Goal: Information Seeking & Learning: Learn about a topic

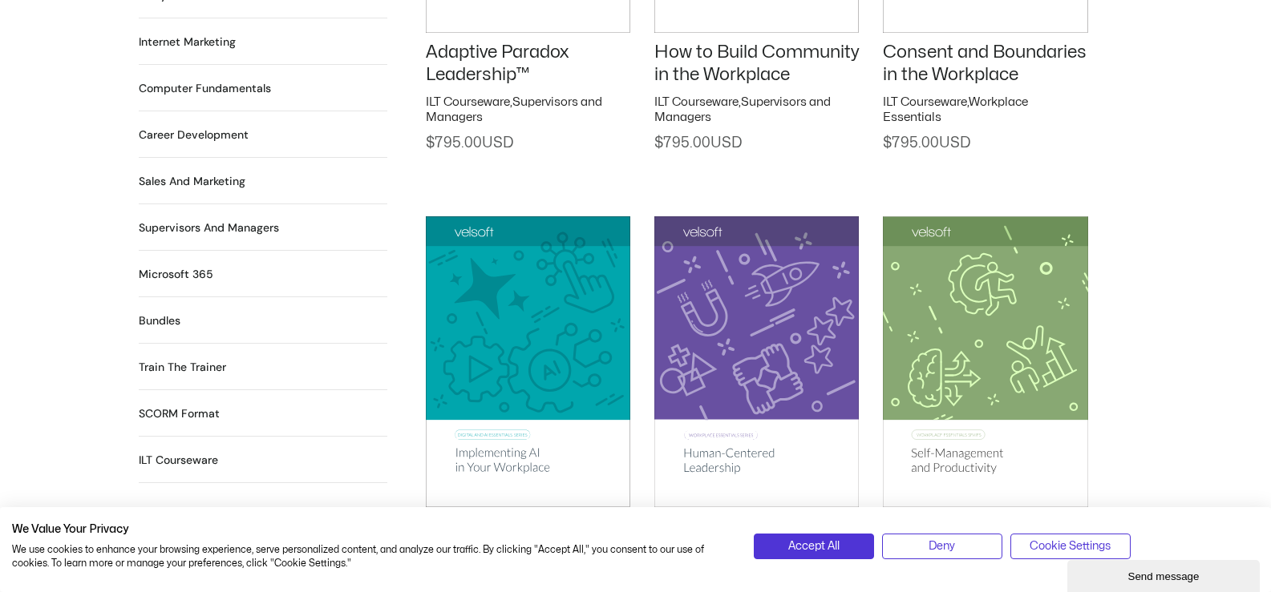
scroll to position [1462, 0]
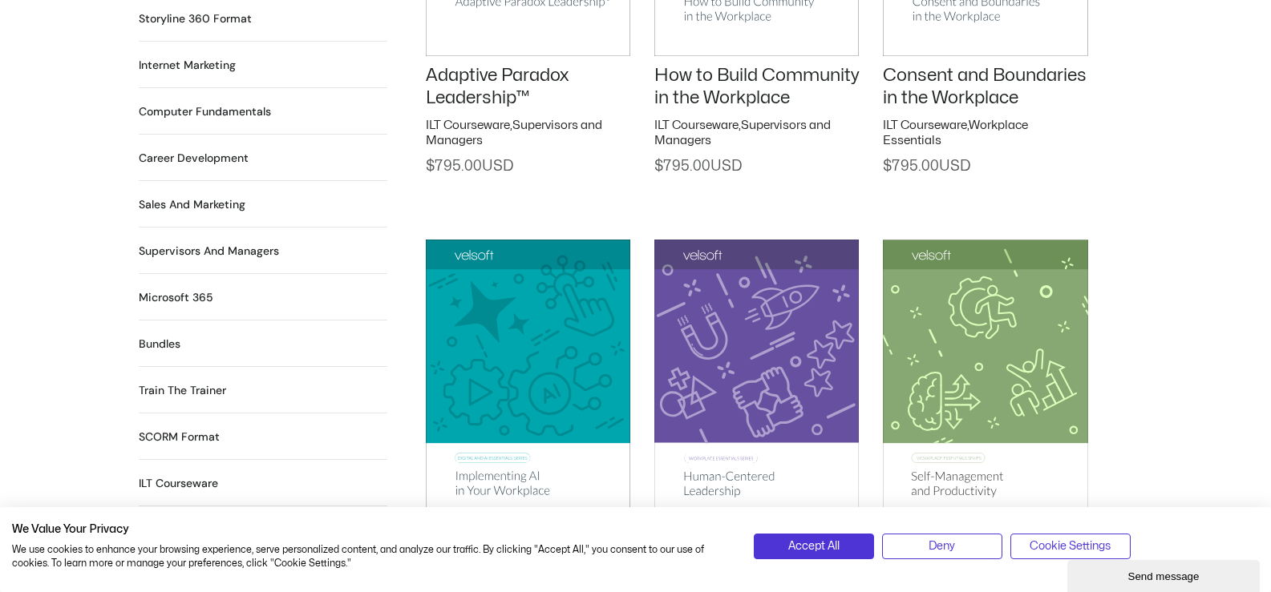
click at [232, 150] on h2 "Career Development 90 Products" at bounding box center [194, 158] width 110 height 17
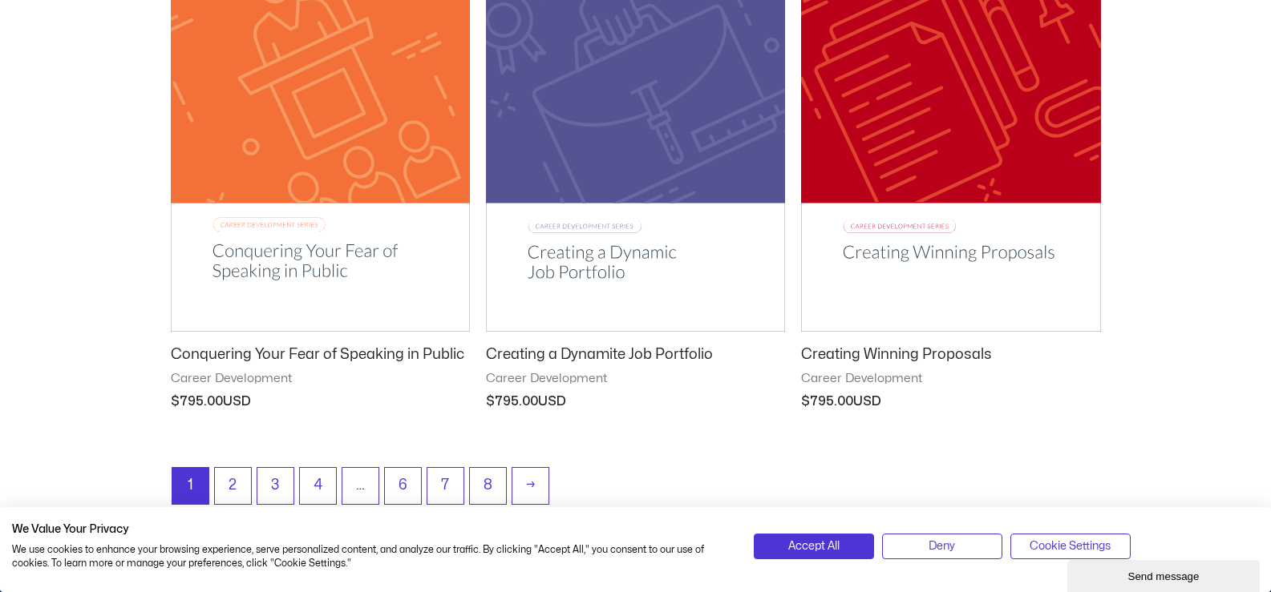
scroll to position [2079, 0]
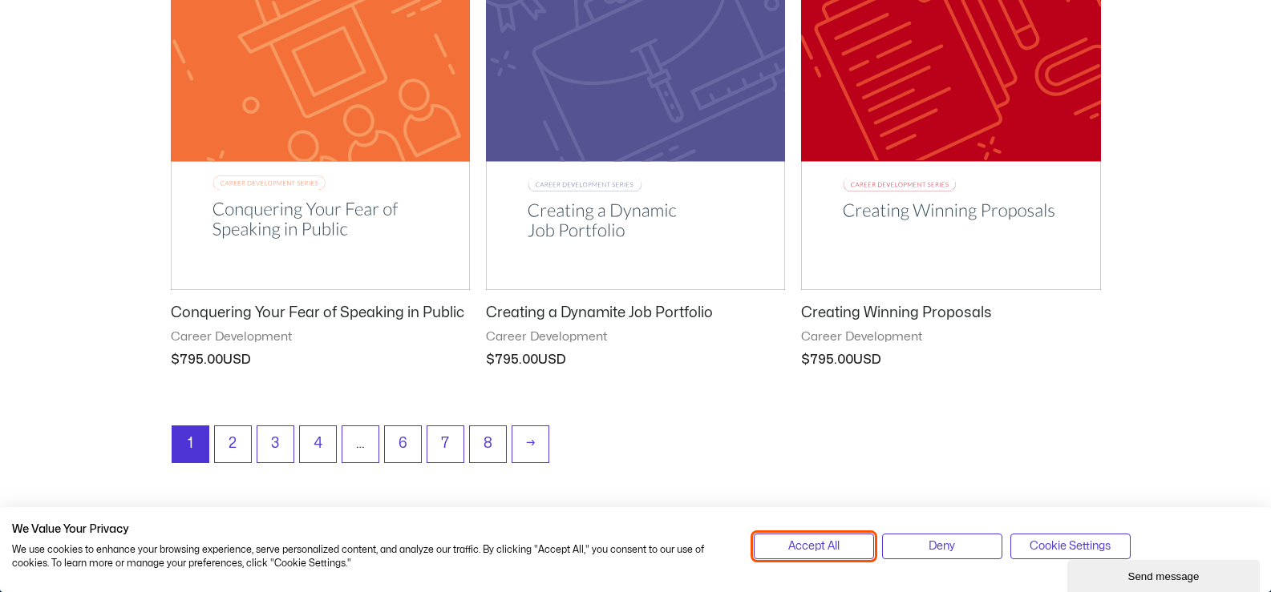
click at [770, 546] on button "Accept All" at bounding box center [814, 547] width 120 height 26
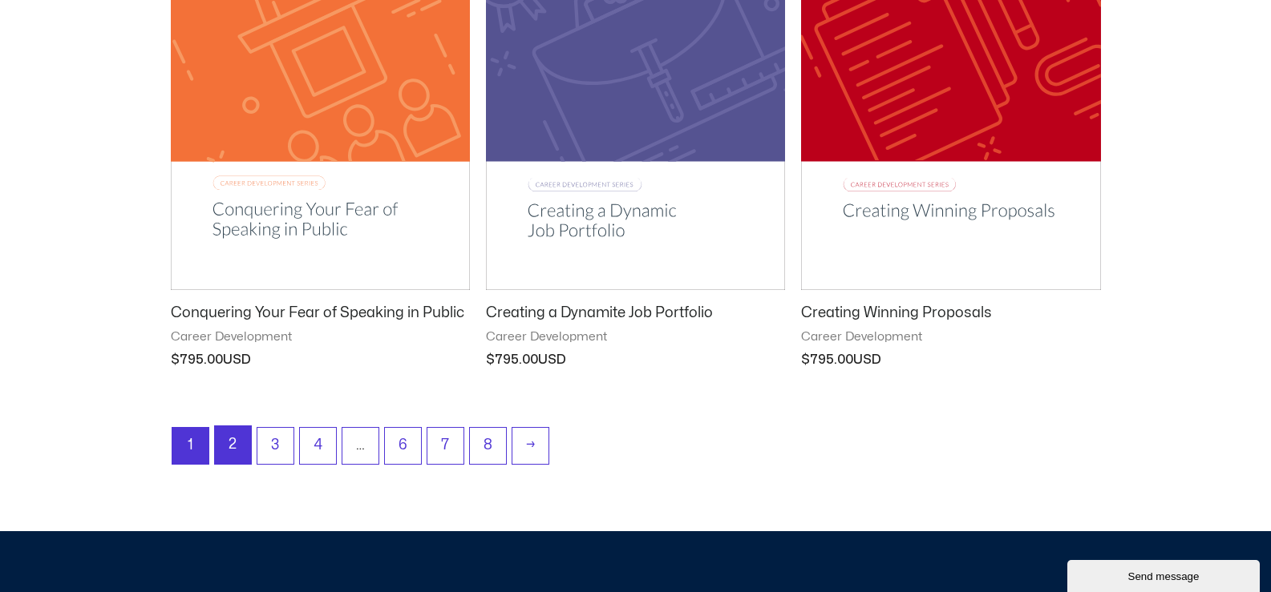
click at [237, 446] on link "2" at bounding box center [233, 446] width 36 height 38
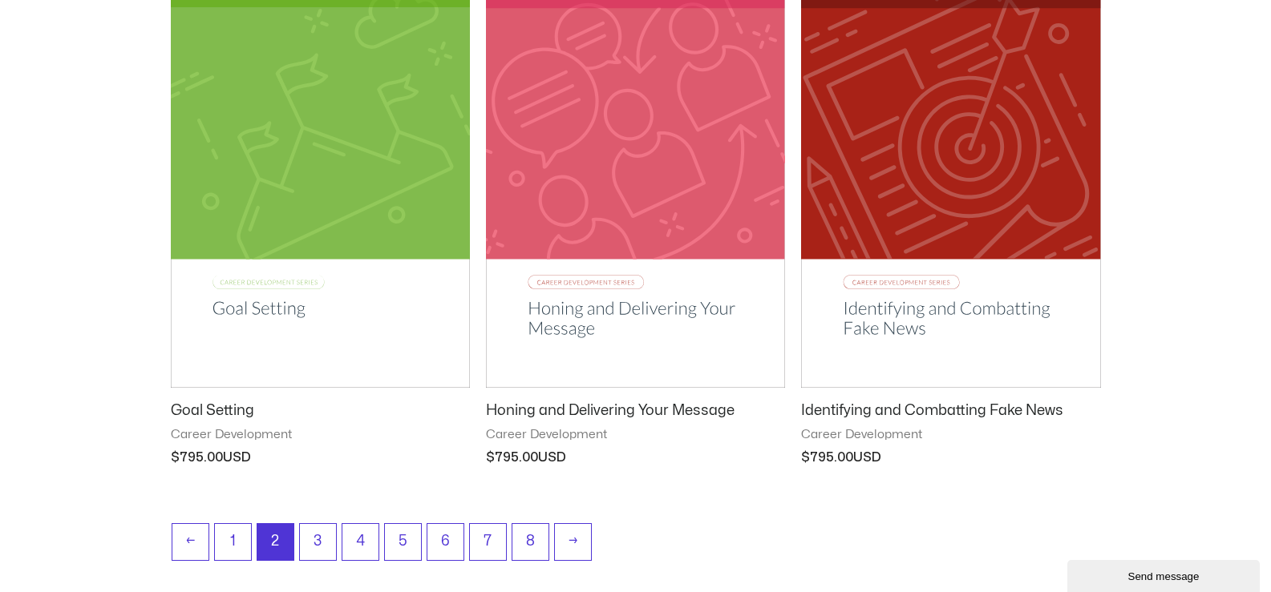
scroll to position [2177, 0]
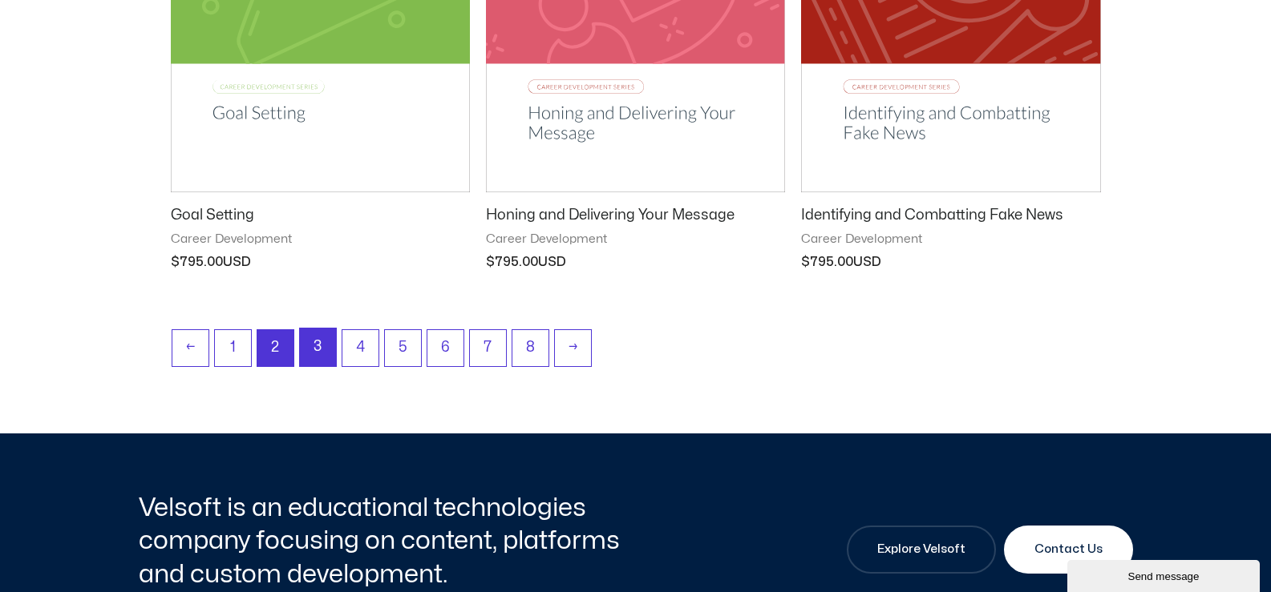
click at [321, 347] on link "3" at bounding box center [318, 348] width 36 height 38
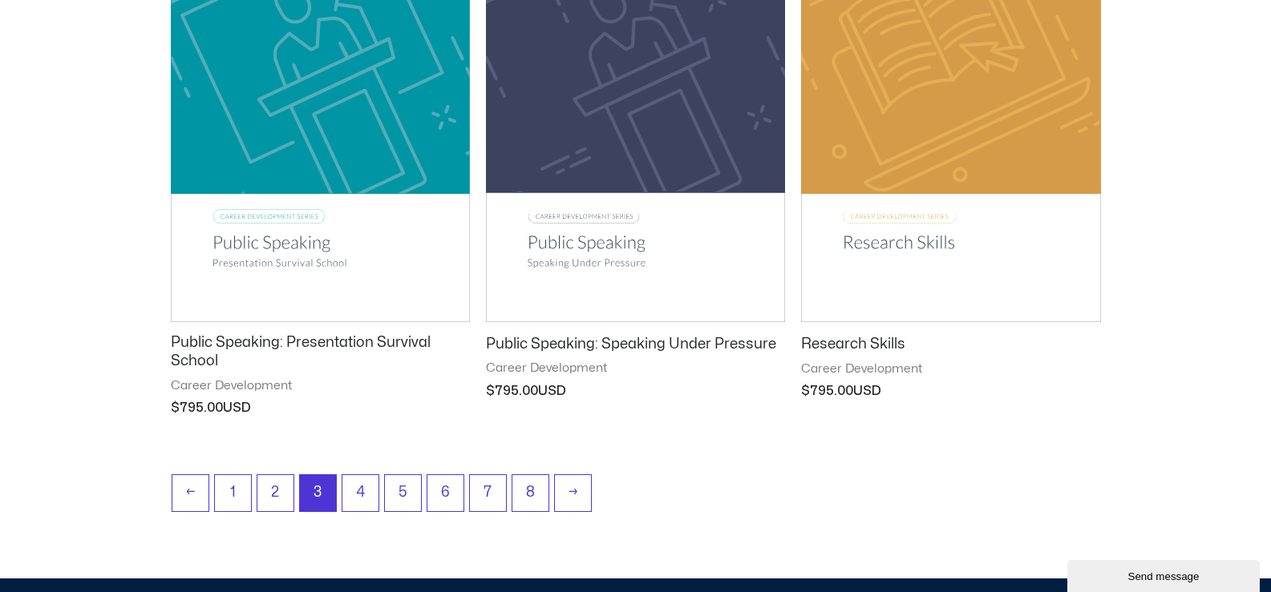
scroll to position [2055, 0]
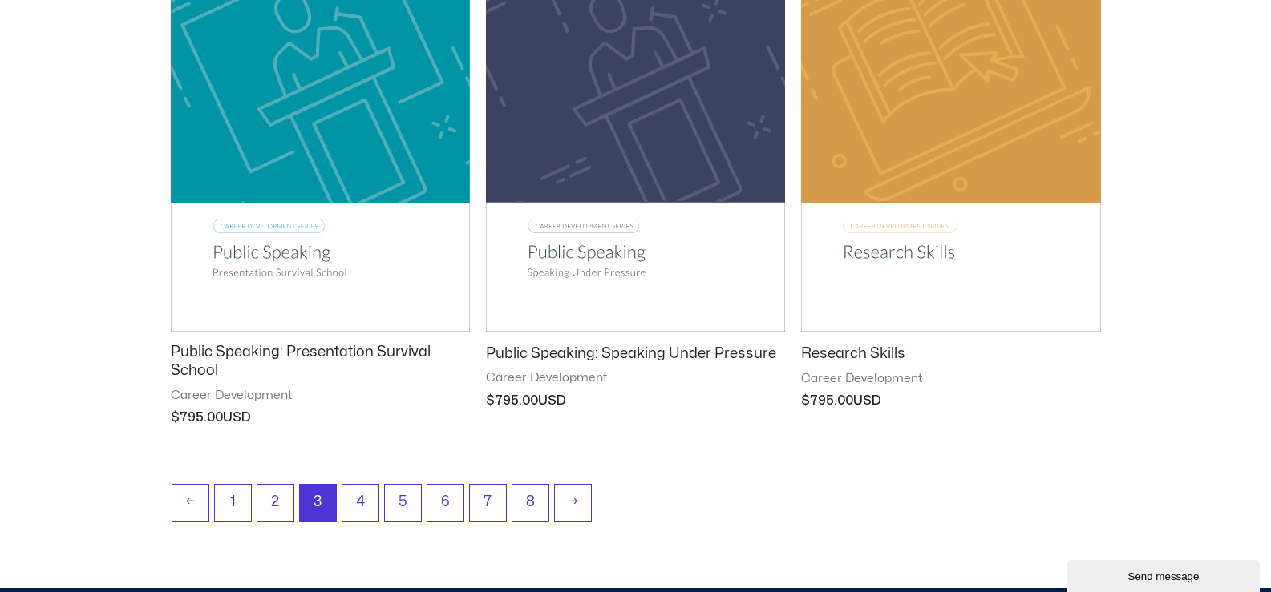
drag, startPoint x: 1275, startPoint y: 51, endPoint x: 1218, endPoint y: 401, distance: 354.9
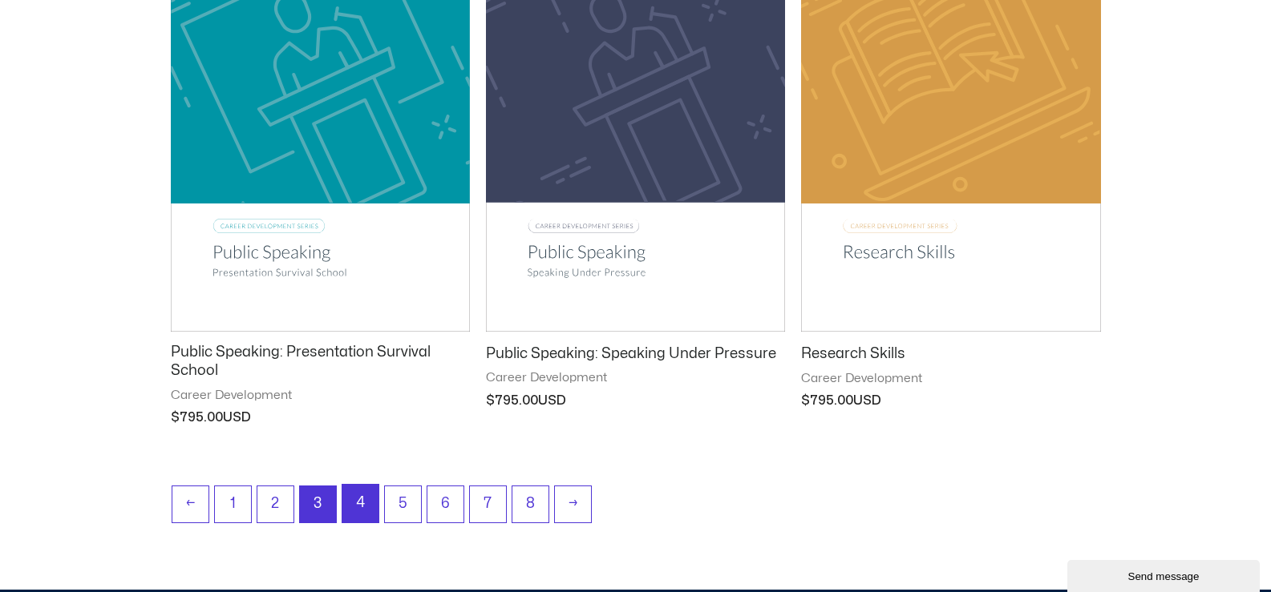
click at [361, 502] on link "4" at bounding box center [360, 504] width 36 height 38
click at [362, 503] on link "4" at bounding box center [360, 504] width 36 height 38
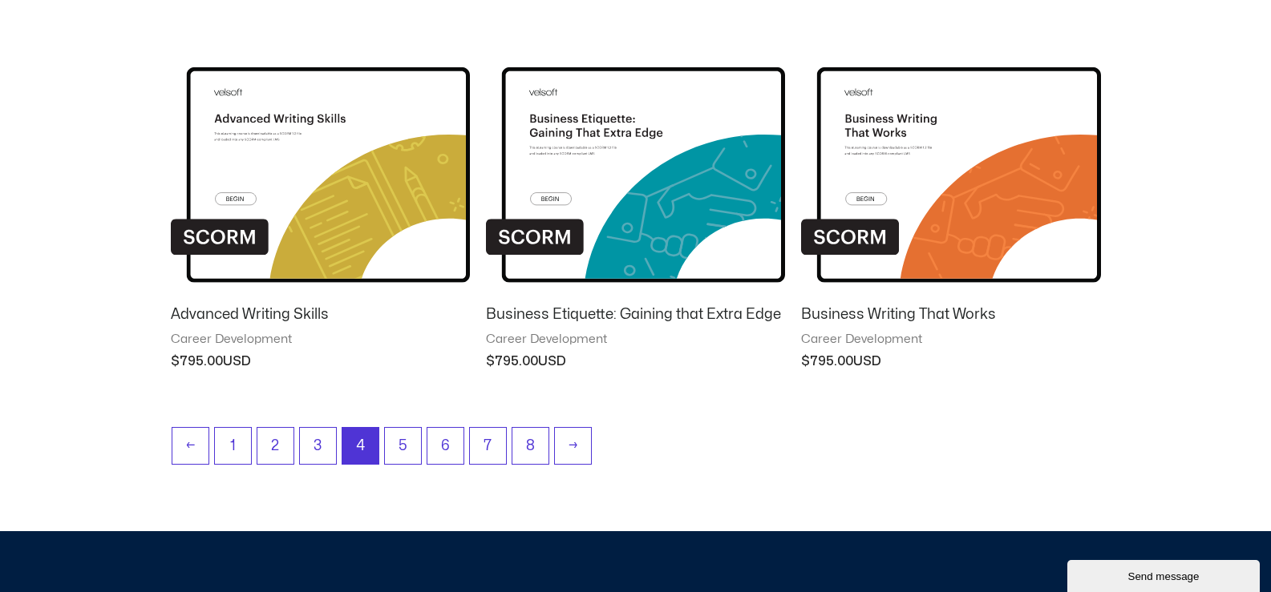
scroll to position [1931, 0]
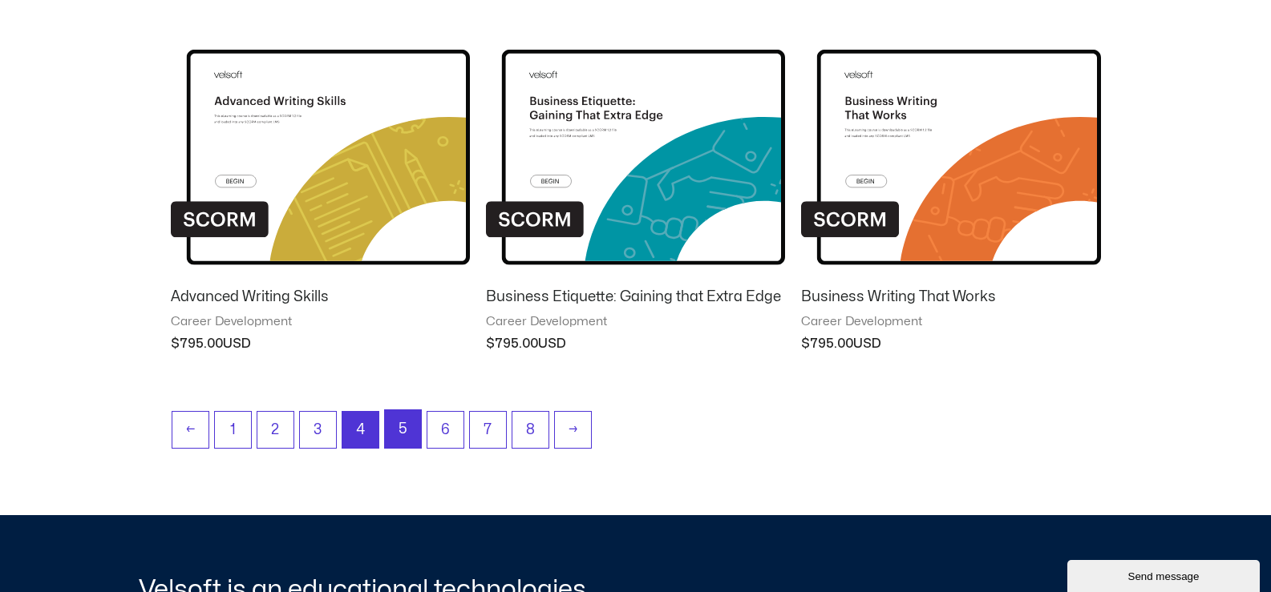
click at [410, 431] on link "5" at bounding box center [403, 429] width 36 height 38
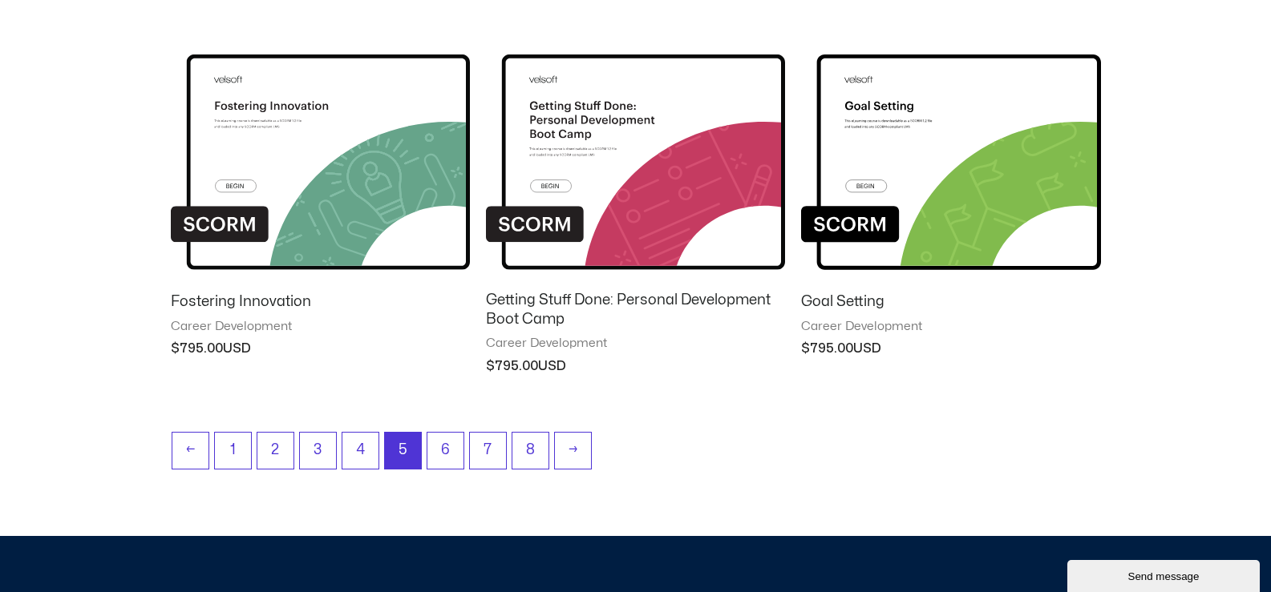
scroll to position [1514, 0]
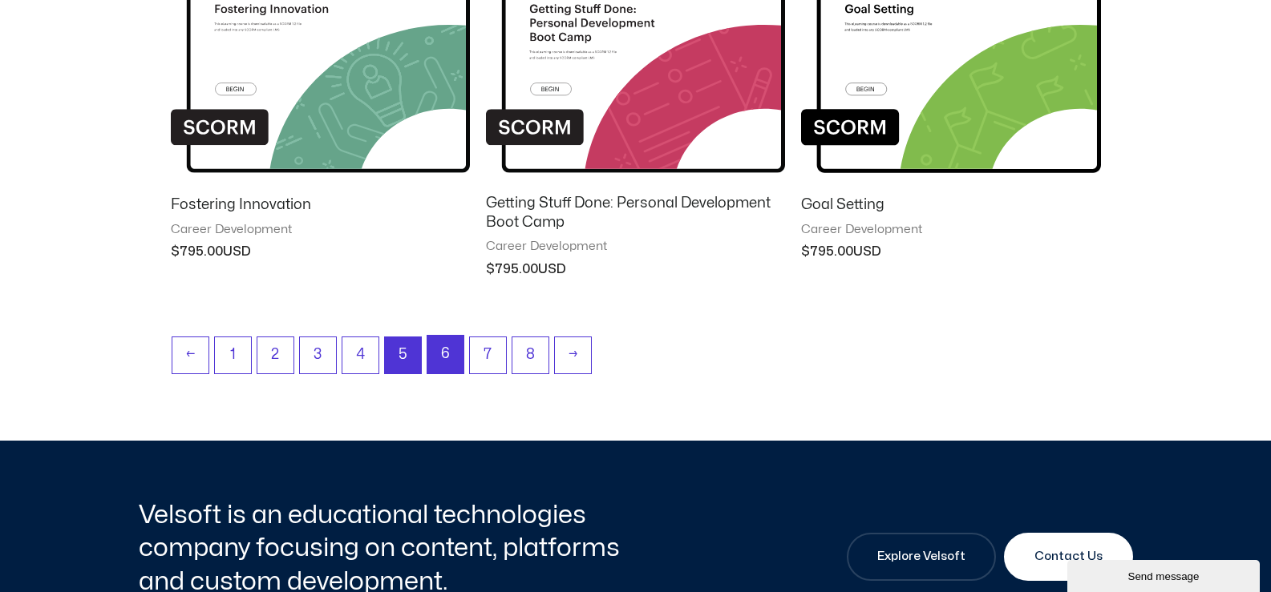
click at [437, 346] on link "6" at bounding box center [445, 355] width 36 height 38
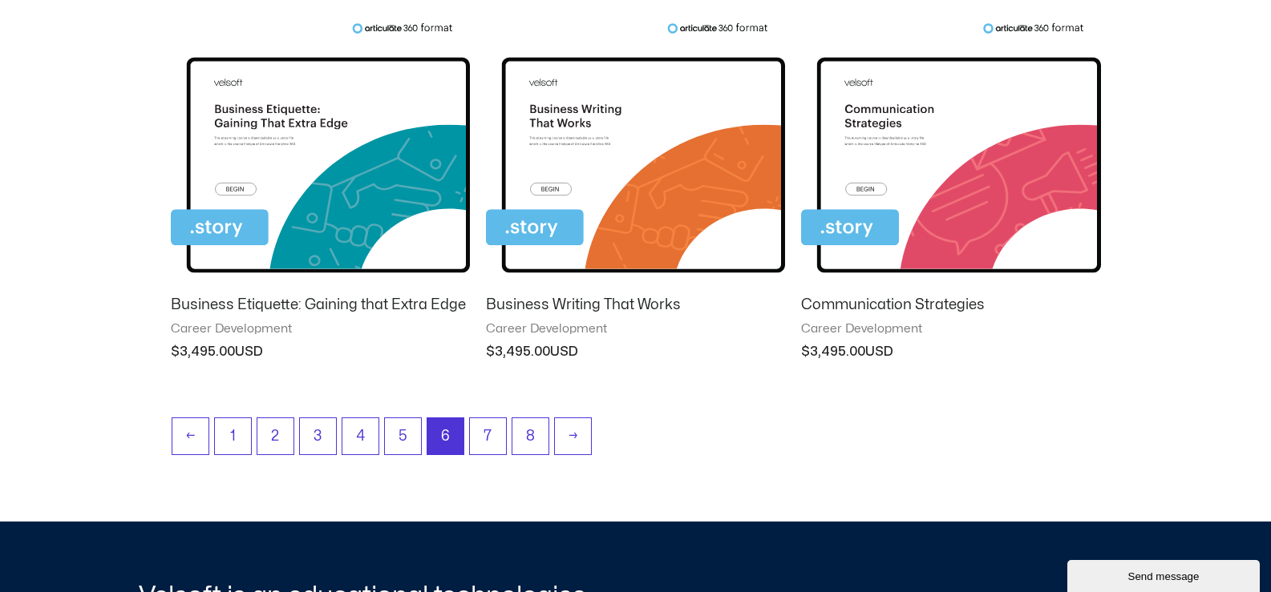
scroll to position [1470, 0]
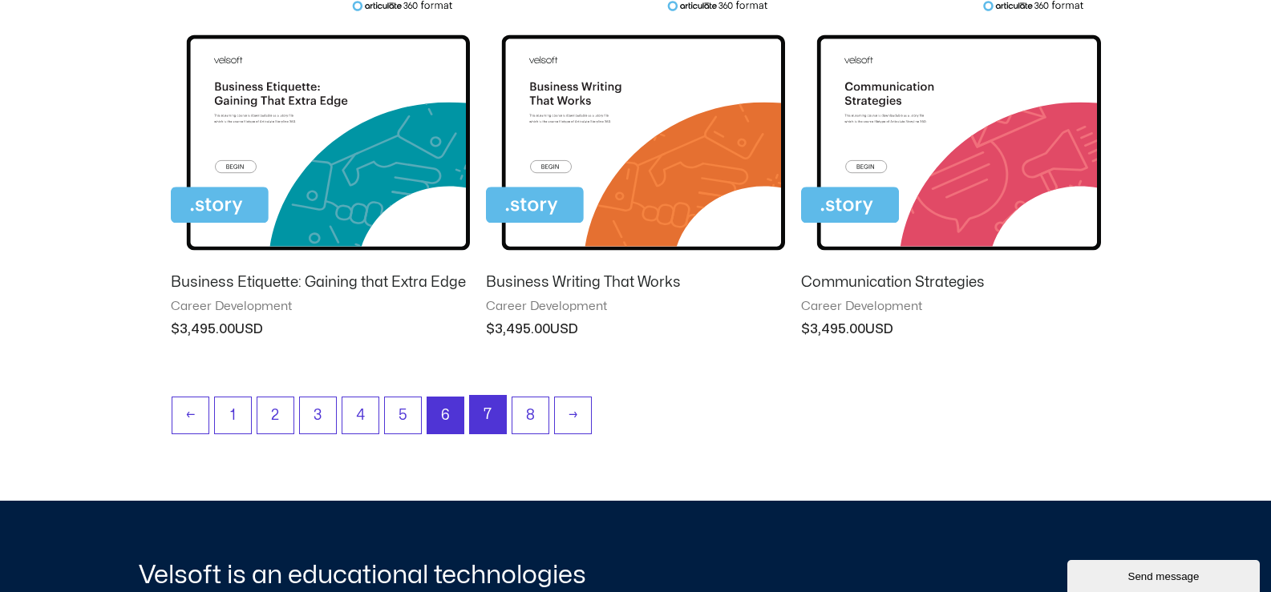
click at [484, 417] on link "7" at bounding box center [488, 415] width 36 height 38
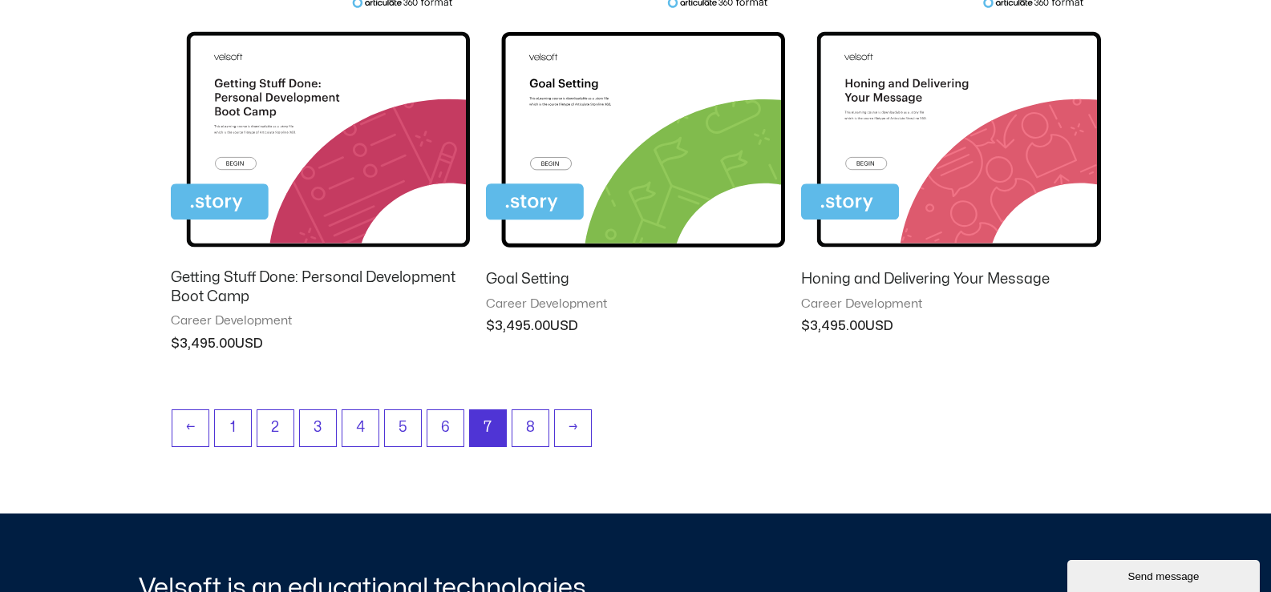
scroll to position [1442, 0]
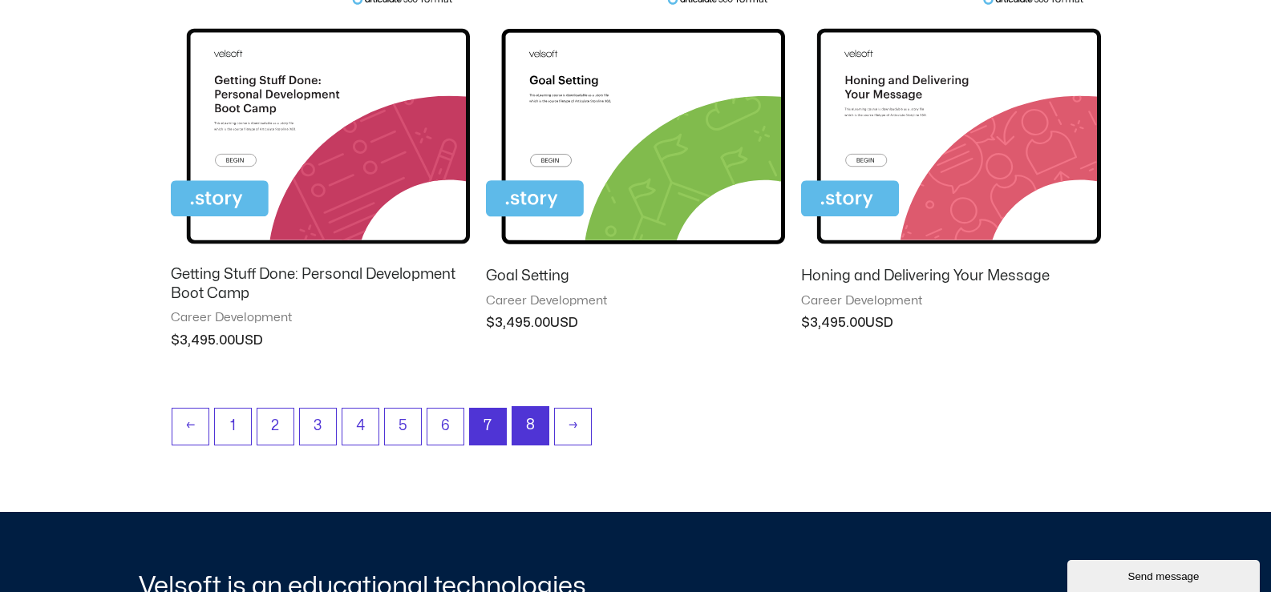
click at [530, 421] on link "8" at bounding box center [530, 426] width 36 height 38
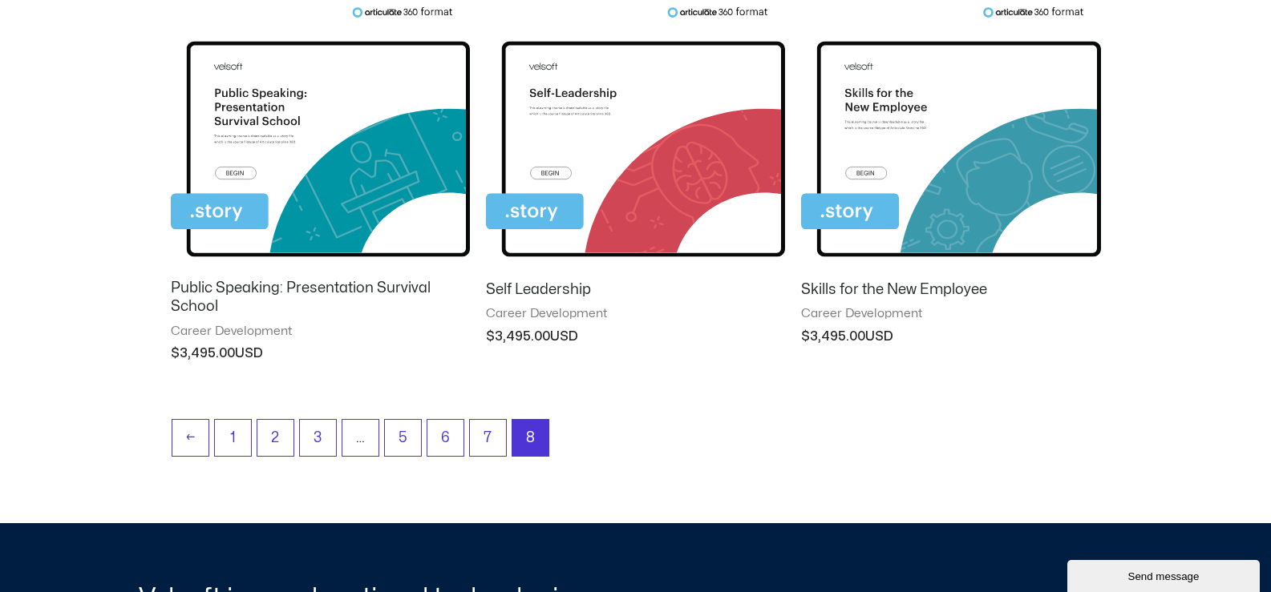
scroll to position [676, 0]
